Goal: Navigation & Orientation: Find specific page/section

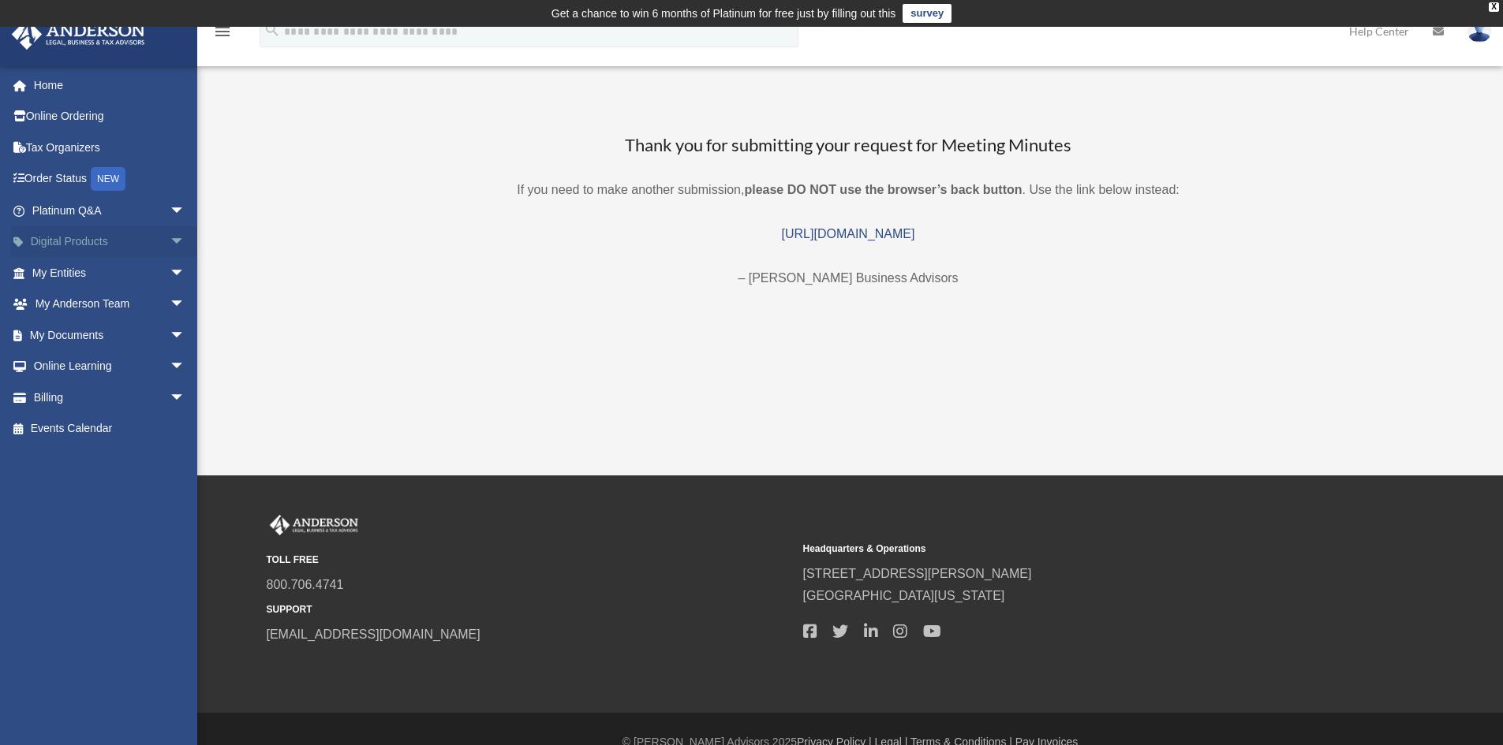
click at [96, 237] on link "Digital Products arrow_drop_down" at bounding box center [110, 242] width 198 height 32
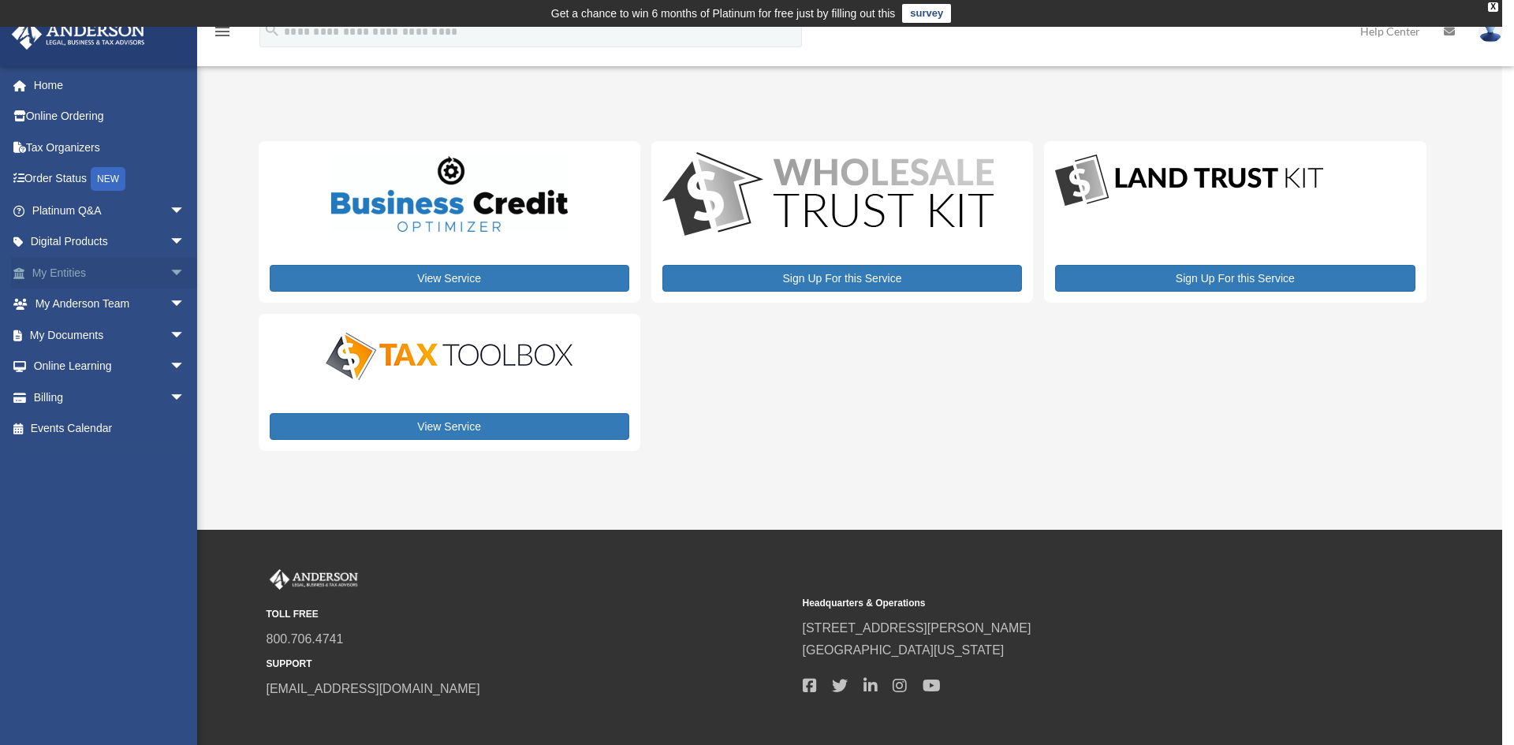
click at [123, 277] on link "My Entities arrow_drop_down" at bounding box center [110, 273] width 198 height 32
